Goal: Transaction & Acquisition: Download file/media

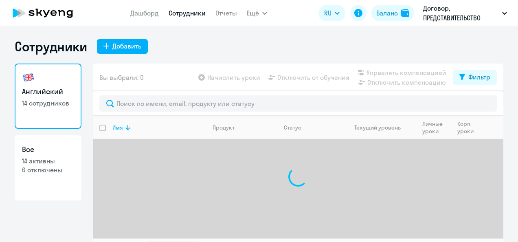
select select "30"
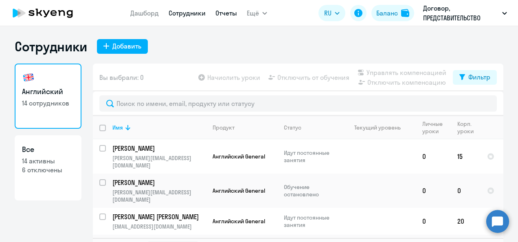
click at [223, 14] on link "Отчеты" at bounding box center [227, 13] width 22 height 8
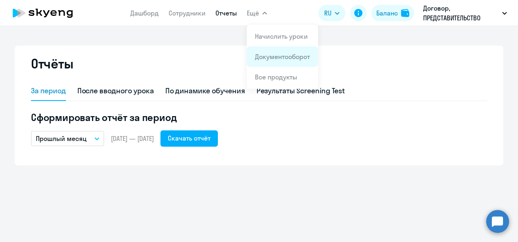
click at [274, 60] on link "Документооборот" at bounding box center [282, 57] width 55 height 8
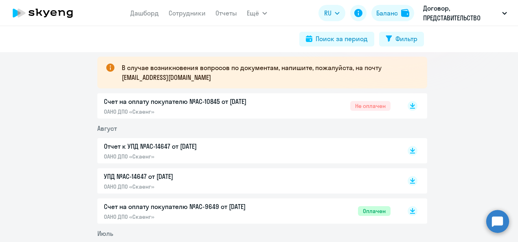
scroll to position [147, 0]
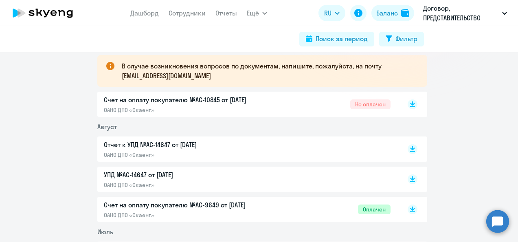
click at [266, 103] on p "Счет на оплату покупателю №AC-10845 от [DATE]" at bounding box center [189, 100] width 171 height 10
click at [410, 103] on icon at bounding box center [412, 103] width 5 height 4
